Goal: Transaction & Acquisition: Purchase product/service

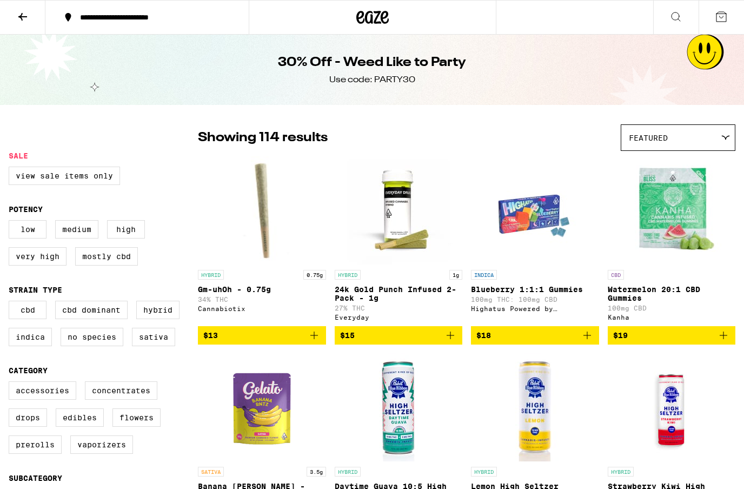
click at [726, 15] on icon at bounding box center [720, 16] width 13 height 13
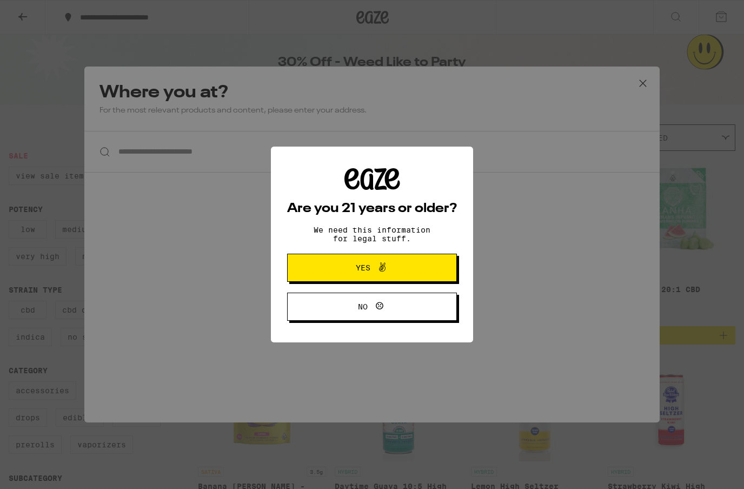
click at [400, 265] on span "Yes" at bounding box center [372, 268] width 82 height 14
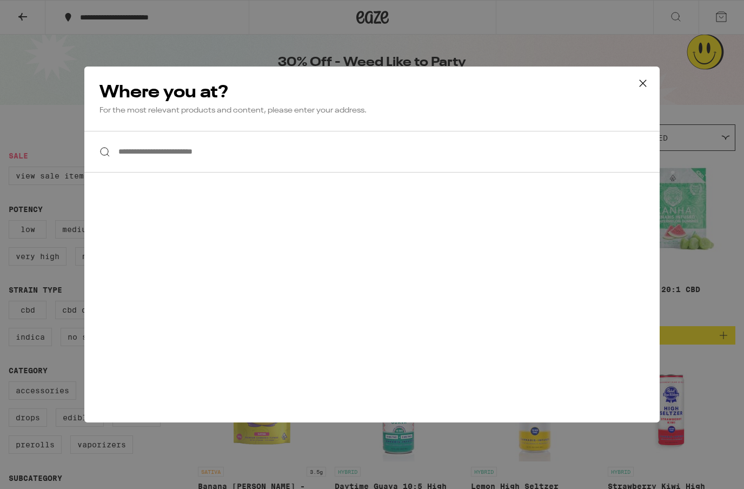
click at [673, 18] on div "**********" at bounding box center [372, 244] width 744 height 489
click at [647, 77] on div "**********" at bounding box center [372, 244] width 744 height 489
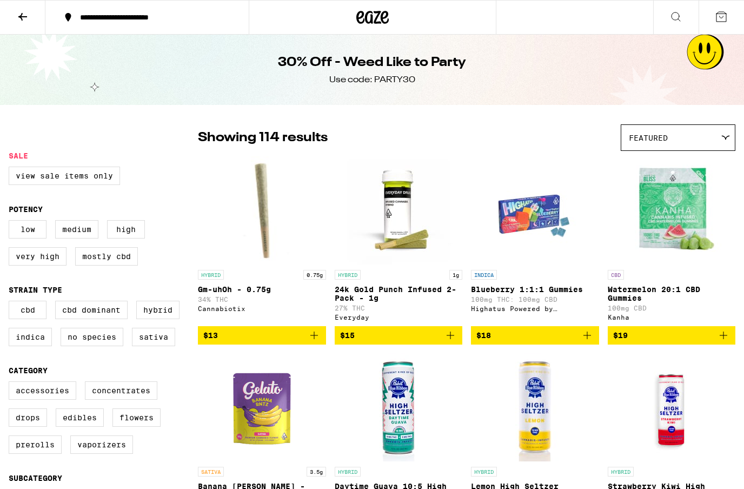
click at [18, 12] on div "**********" at bounding box center [372, 244] width 744 height 489
click at [20, 11] on icon at bounding box center [22, 16] width 13 height 13
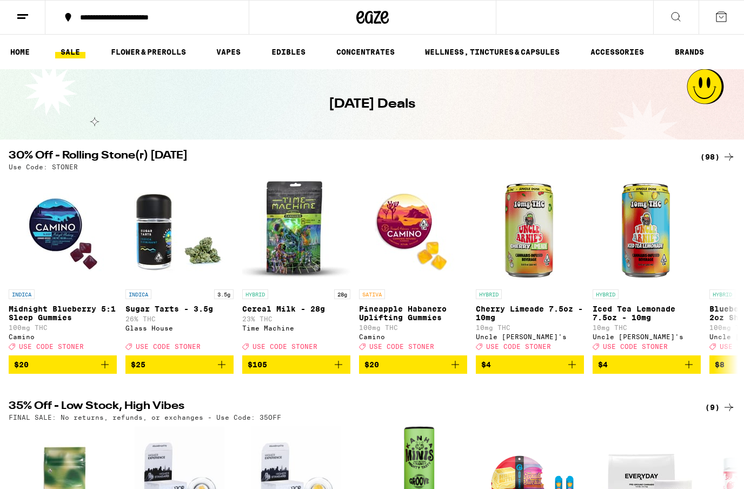
click at [21, 15] on line at bounding box center [22, 15] width 11 height 0
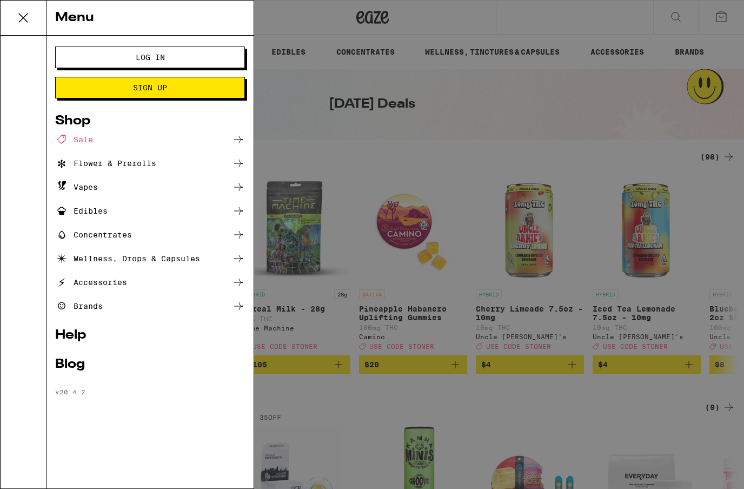
click at [163, 59] on span "Log In" at bounding box center [150, 58] width 29 height 8
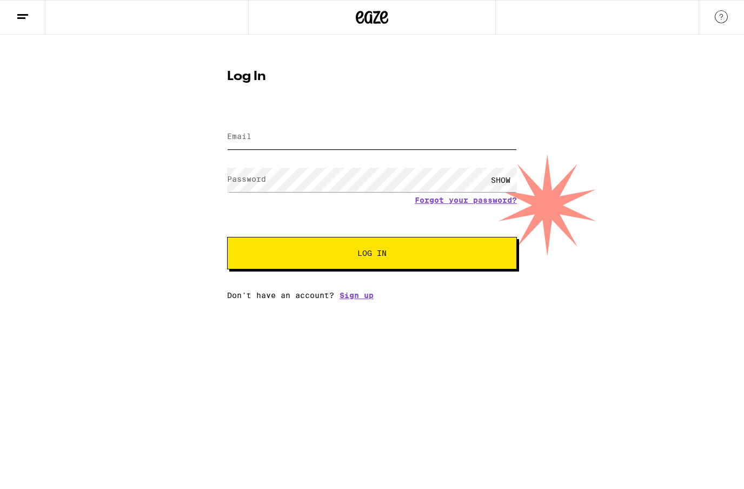
click at [399, 133] on input "Email" at bounding box center [372, 137] width 290 height 24
type input "[EMAIL_ADDRESS][DOMAIN_NAME]"
click at [372, 255] on button "Log In" at bounding box center [372, 253] width 290 height 32
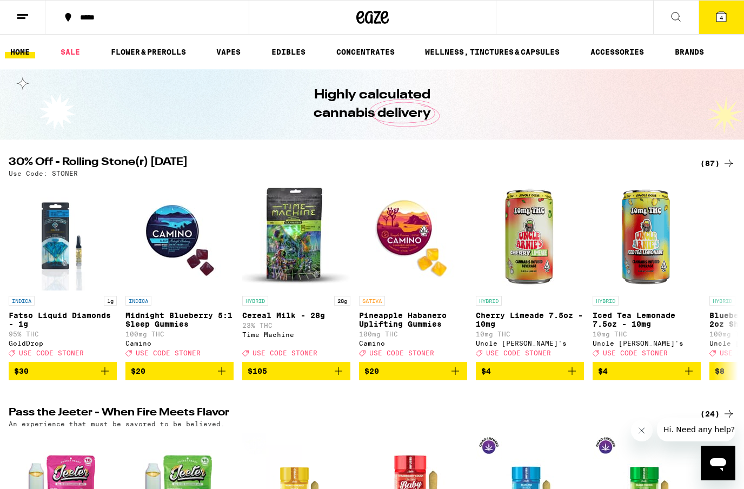
click at [73, 45] on link "SALE" at bounding box center [70, 51] width 30 height 13
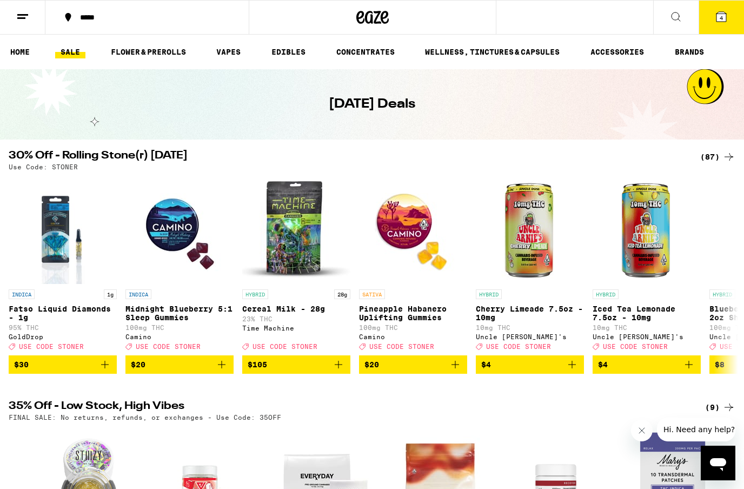
click at [717, 161] on div "(87)" at bounding box center [717, 156] width 35 height 13
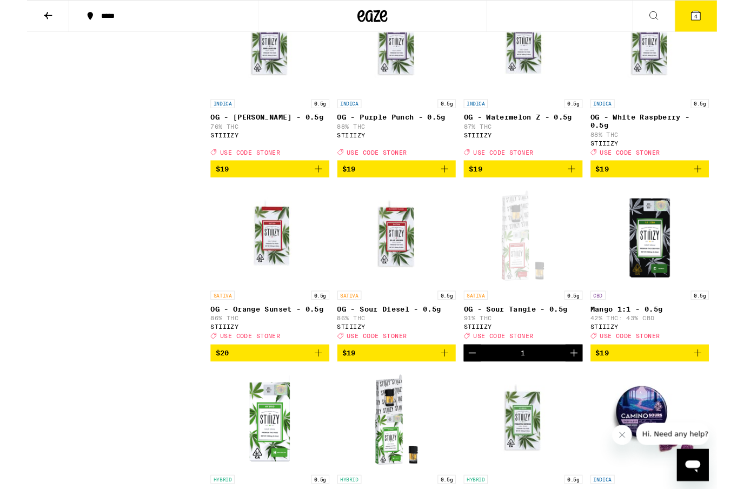
scroll to position [990, 0]
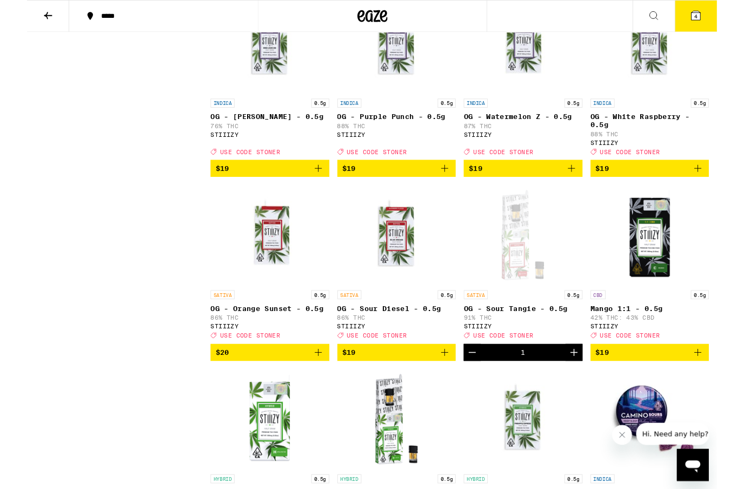
click at [712, 19] on button "4" at bounding box center [720, 18] width 45 height 34
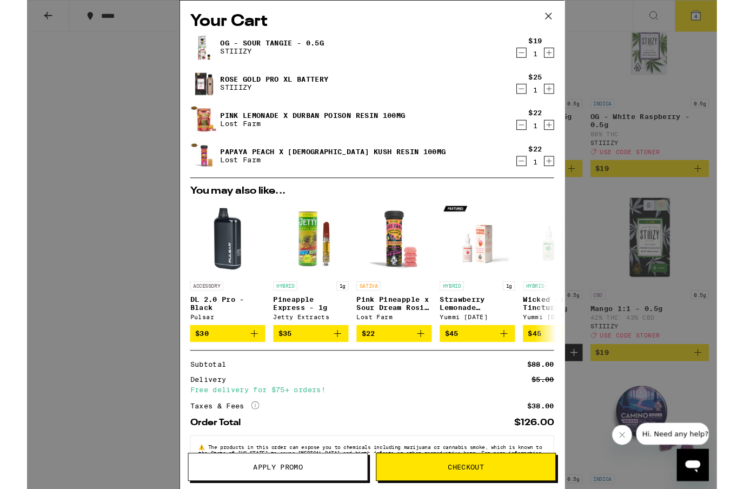
click at [533, 53] on icon "Decrement" at bounding box center [533, 56] width 10 height 13
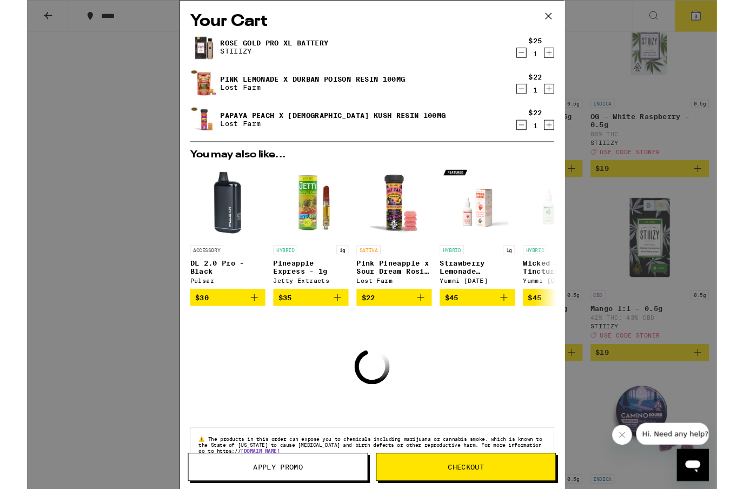
click at [531, 58] on icon "Decrement" at bounding box center [533, 56] width 10 height 13
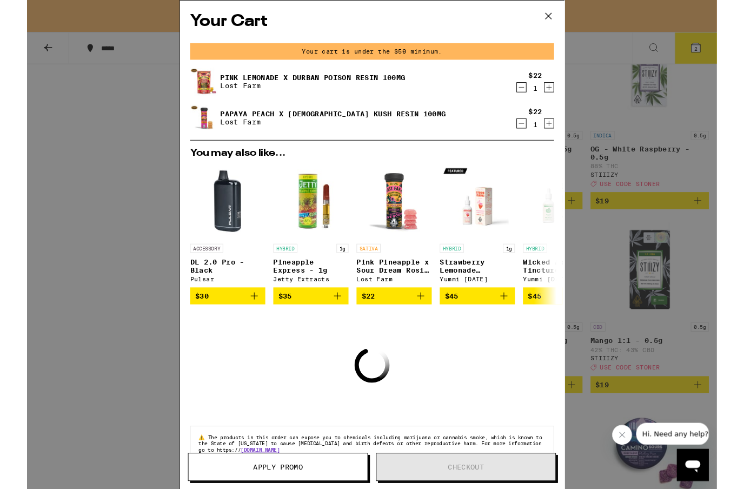
click at [527, 94] on button "Decrement" at bounding box center [532, 94] width 11 height 11
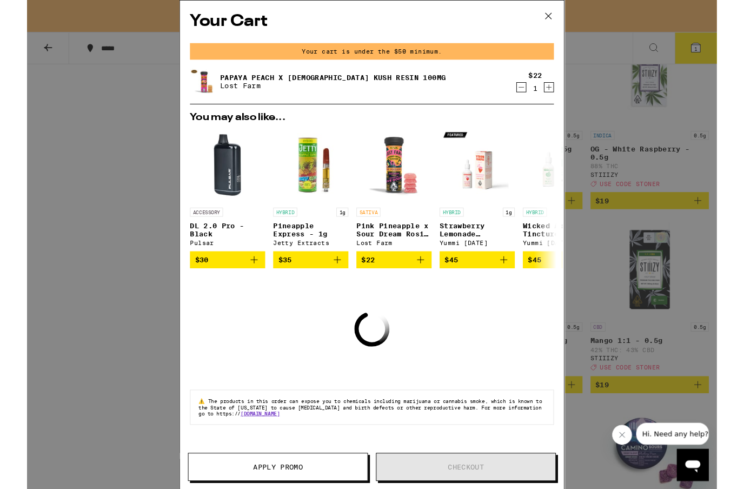
click at [530, 99] on icon "Decrement" at bounding box center [533, 94] width 10 height 13
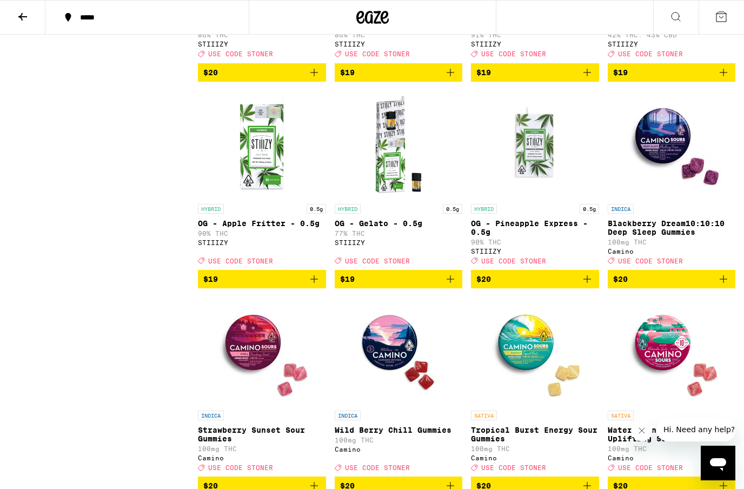
scroll to position [1186, 0]
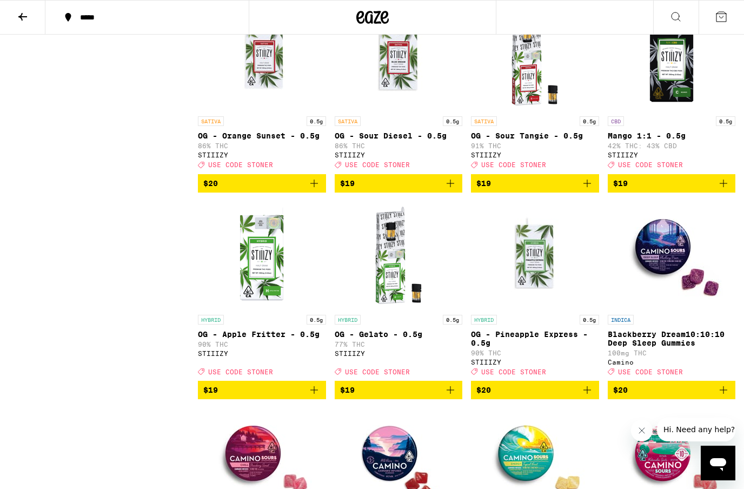
click at [15, 19] on button at bounding box center [22, 18] width 45 height 34
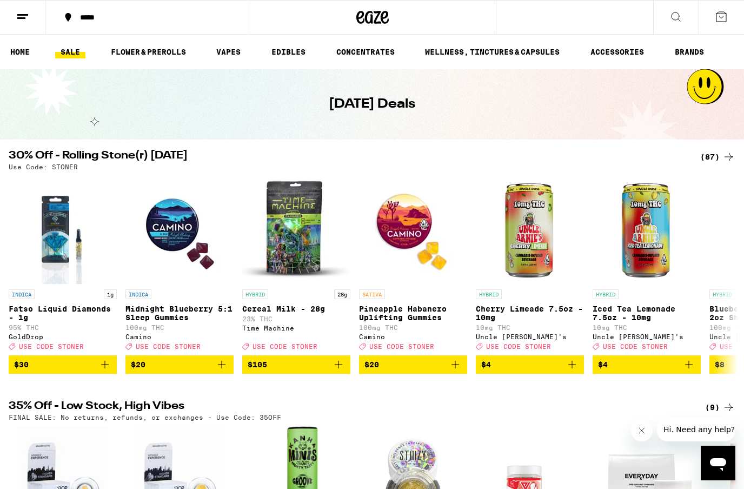
click at [489, 55] on link "WELLNESS, TINCTURES & CAPSULES" at bounding box center [491, 51] width 145 height 13
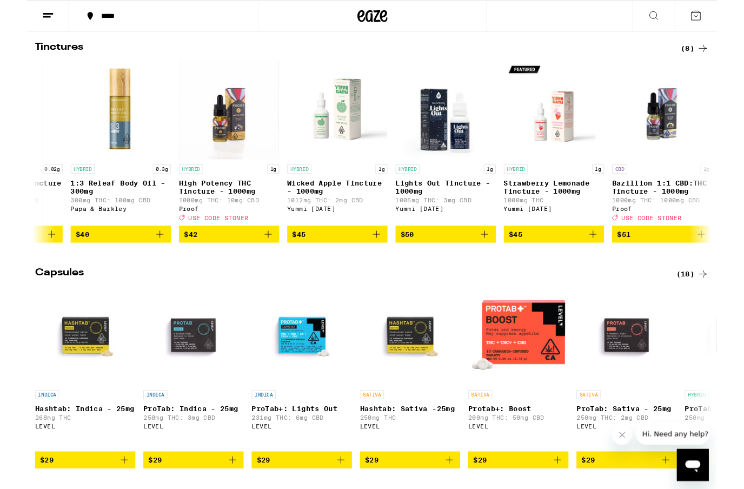
scroll to position [0, 199]
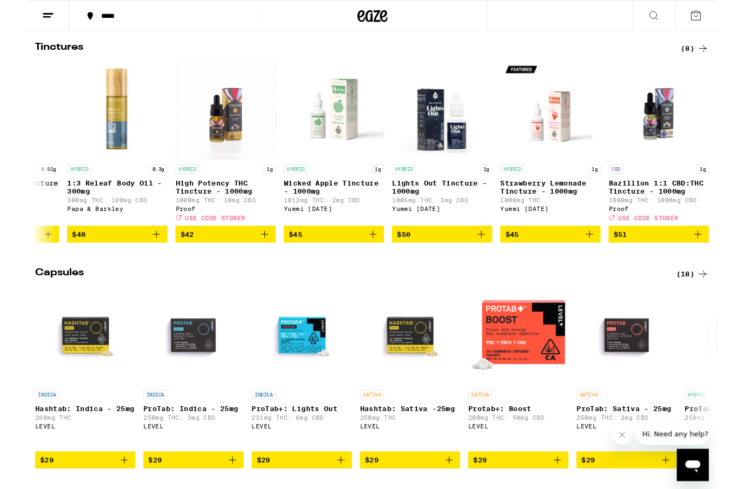
click at [489, 259] on icon "Add to bag" at bounding box center [489, 252] width 13 height 13
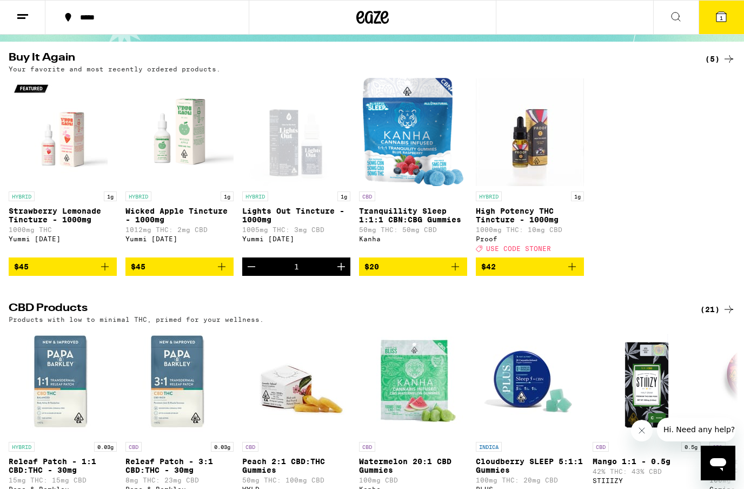
scroll to position [0, 0]
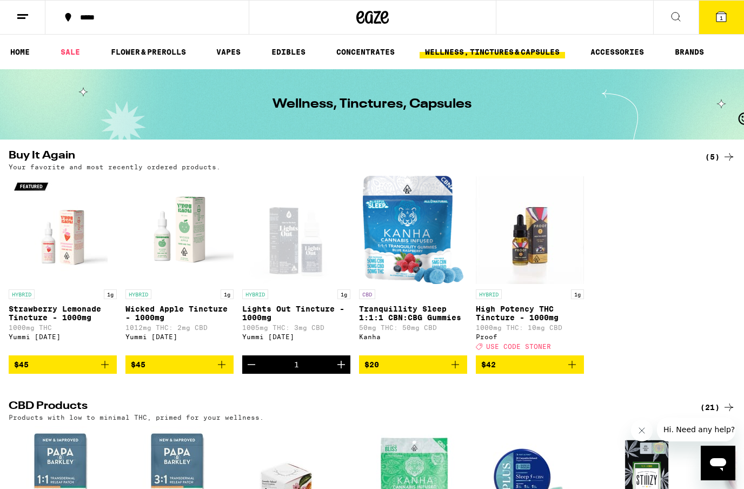
click at [296, 51] on link "EDIBLES" at bounding box center [288, 51] width 45 height 13
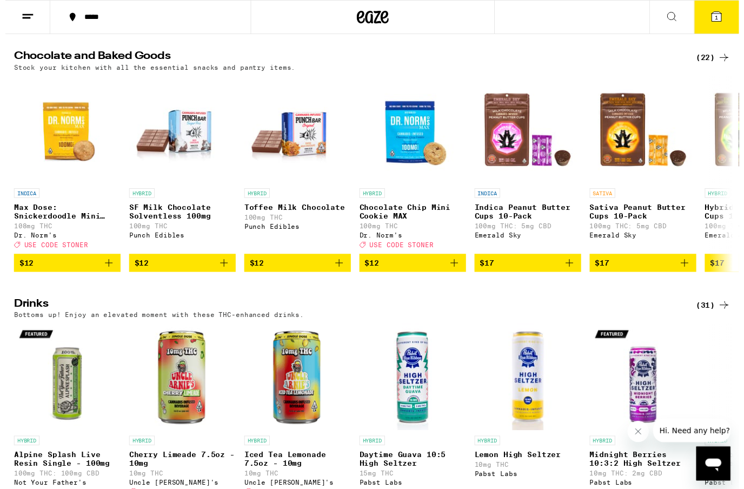
scroll to position [158, 0]
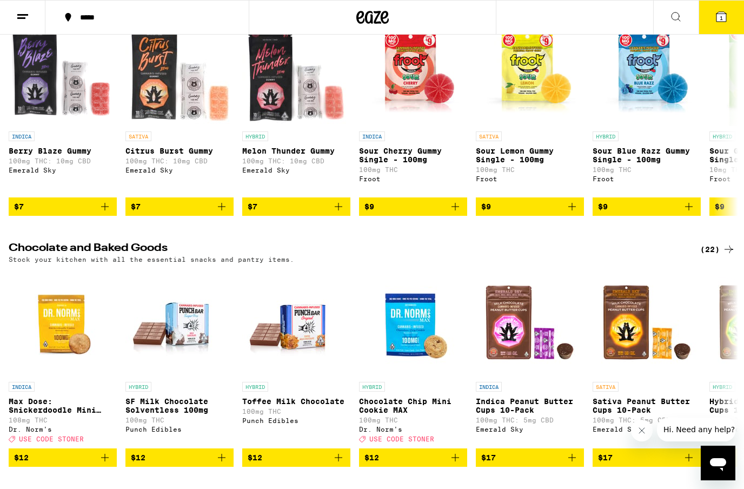
click at [717, 256] on div "(22)" at bounding box center [717, 249] width 35 height 13
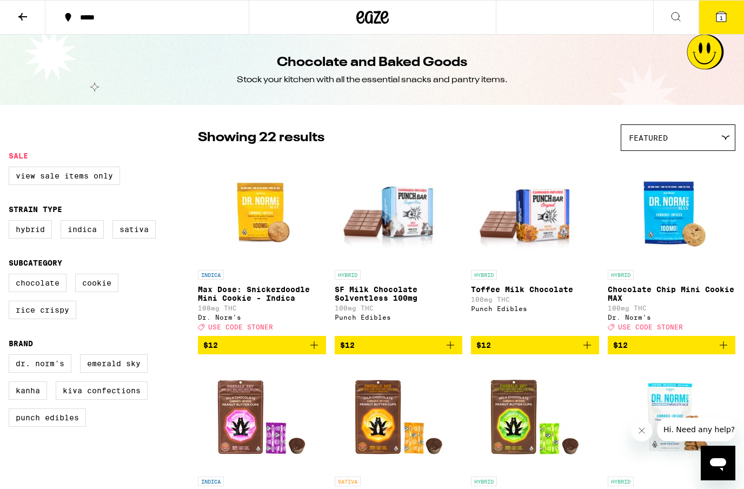
click at [22, 12] on icon at bounding box center [22, 16] width 13 height 13
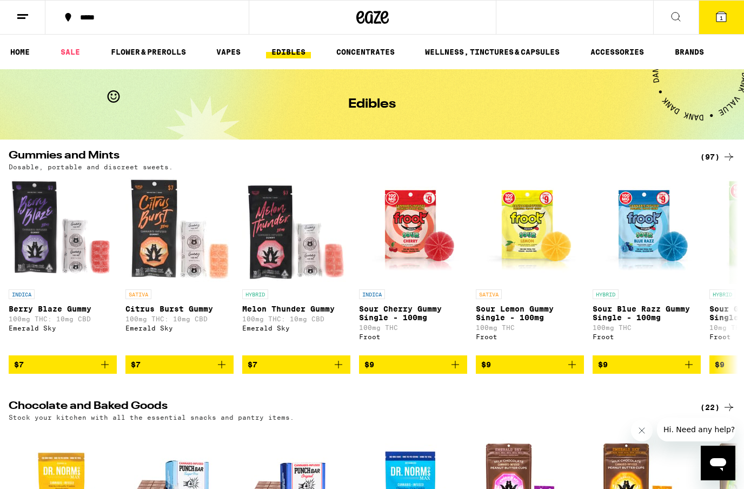
click at [710, 160] on div "(97)" at bounding box center [717, 156] width 35 height 13
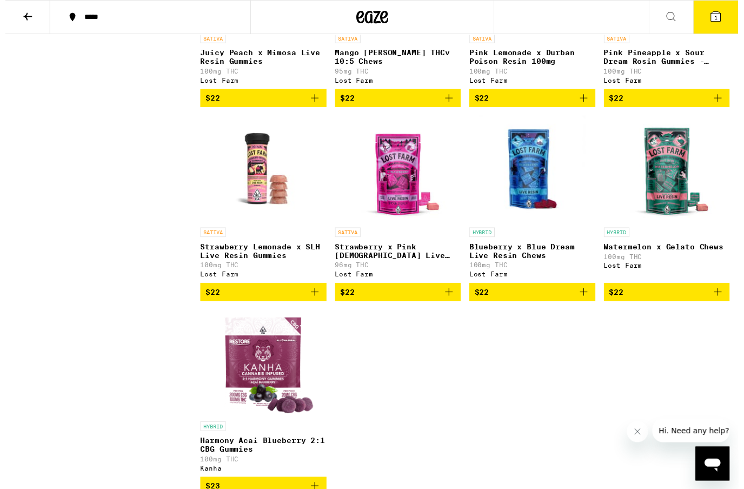
scroll to position [4599, 0]
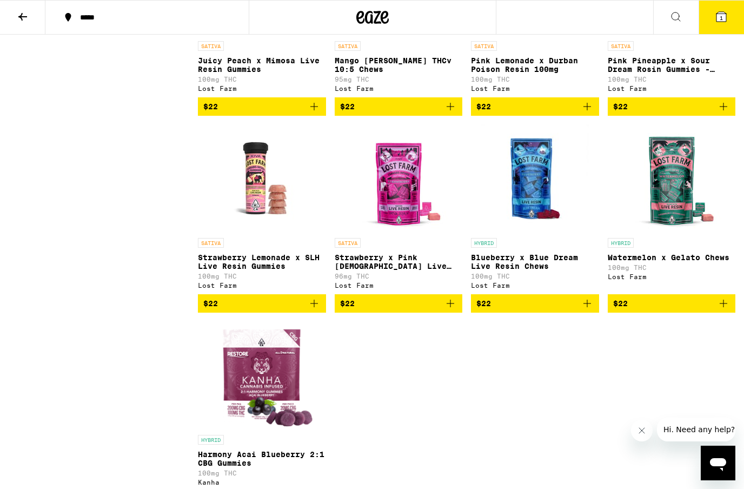
click at [592, 116] on button "$22" at bounding box center [535, 106] width 128 height 18
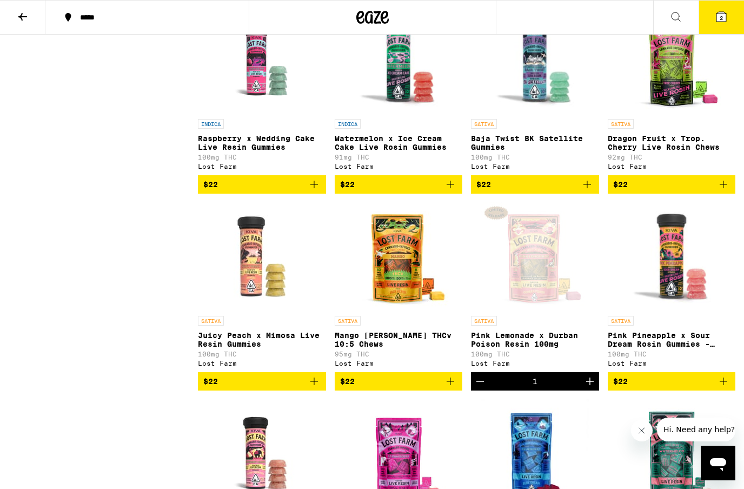
scroll to position [4325, 0]
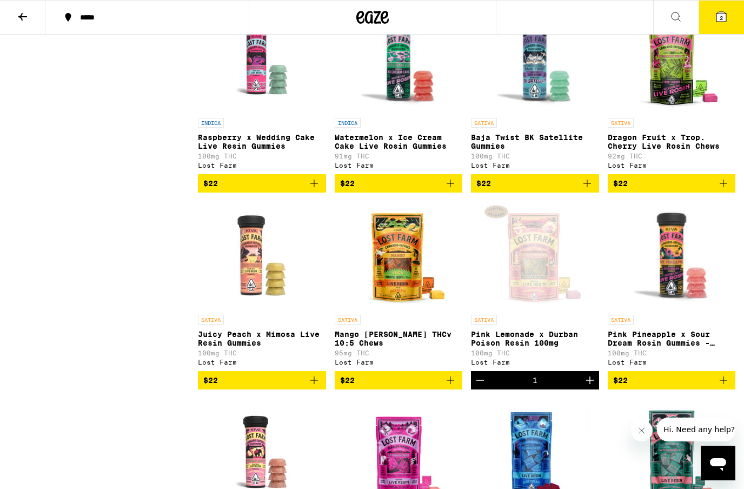
click at [727, 190] on icon "Add to bag" at bounding box center [723, 183] width 13 height 13
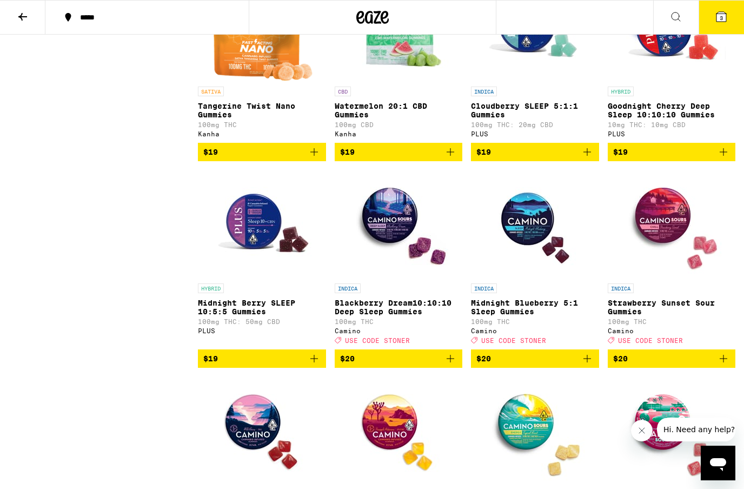
scroll to position [2340, 0]
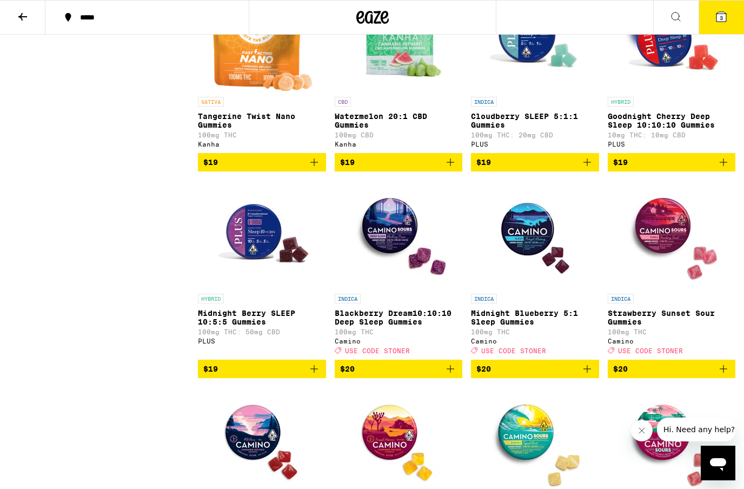
click at [22, 6] on button at bounding box center [22, 18] width 45 height 34
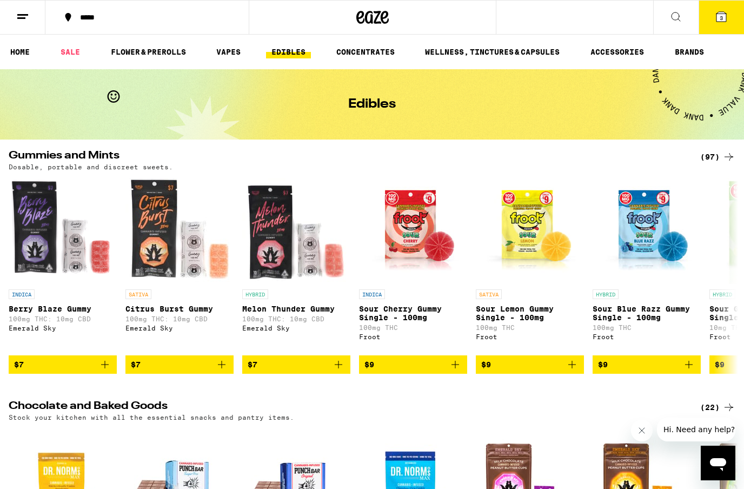
click at [232, 53] on link "VAPES" at bounding box center [228, 51] width 35 height 13
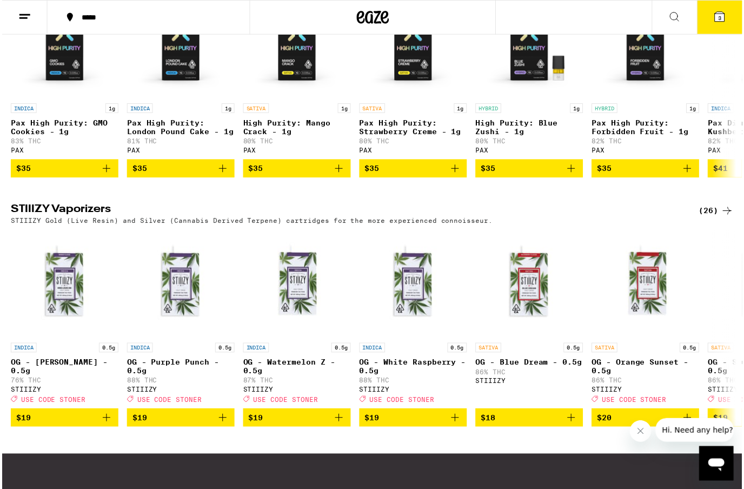
scroll to position [920, 0]
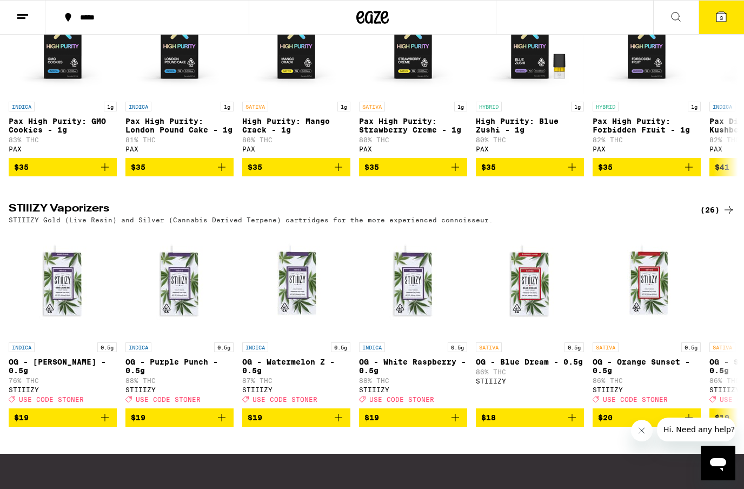
click at [720, 216] on div "(26)" at bounding box center [717, 209] width 35 height 13
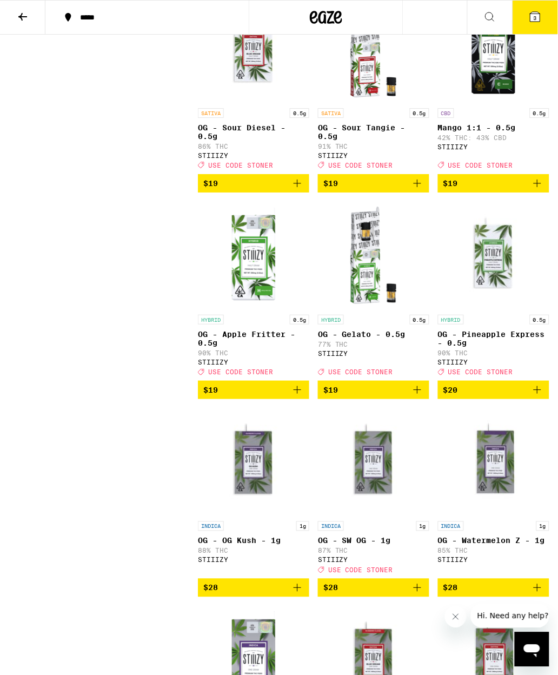
scroll to position [576, 0]
